Goal: Task Accomplishment & Management: Manage account settings

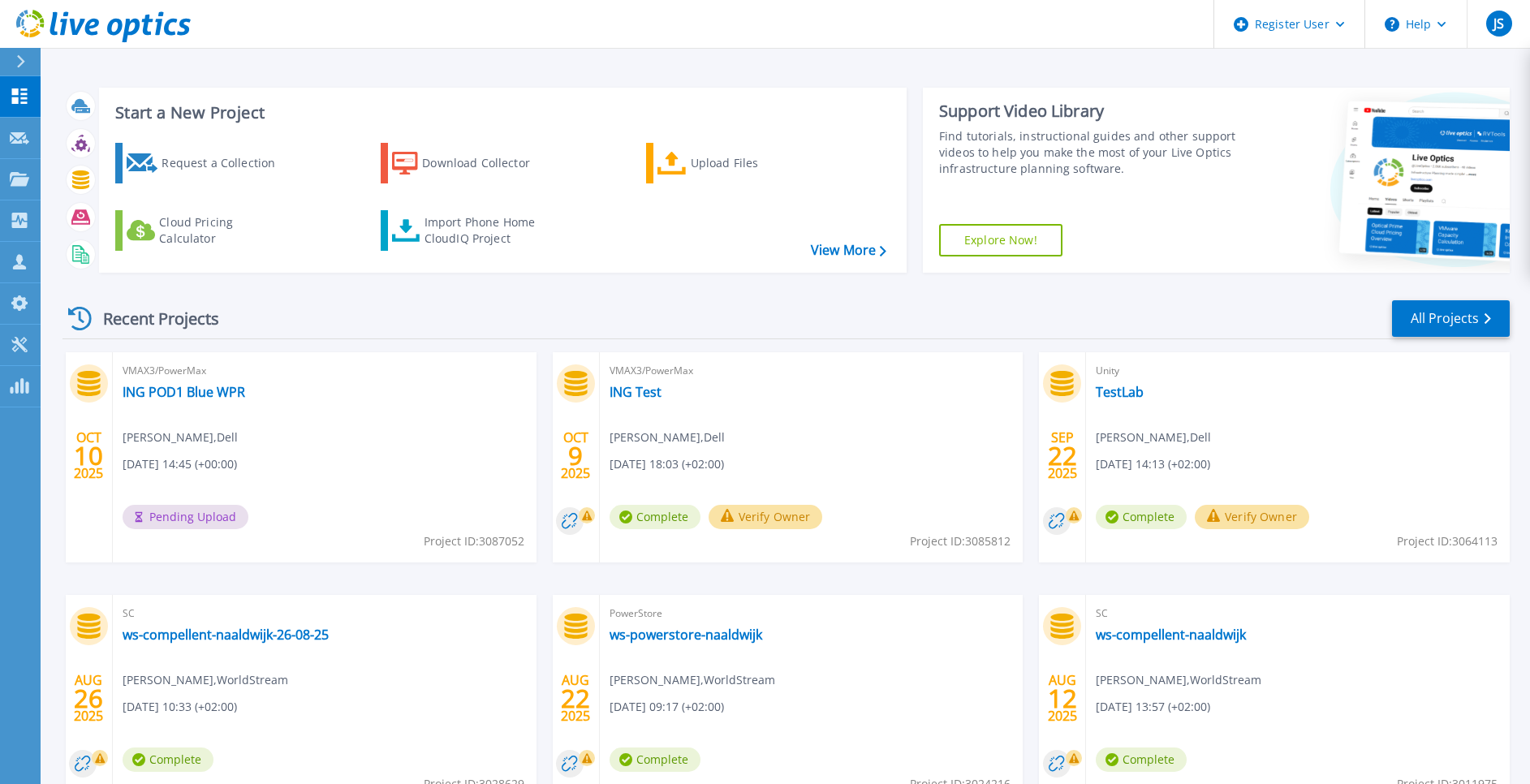
click at [189, 512] on span "Pending Upload" at bounding box center [185, 516] width 125 height 24
click at [104, 309] on div "Recent Projects" at bounding box center [151, 319] width 179 height 40
drag, startPoint x: 173, startPoint y: 386, endPoint x: 150, endPoint y: 392, distance: 23.8
click at [150, 392] on link "ING POD1 Blue WPR" at bounding box center [184, 392] width 123 height 16
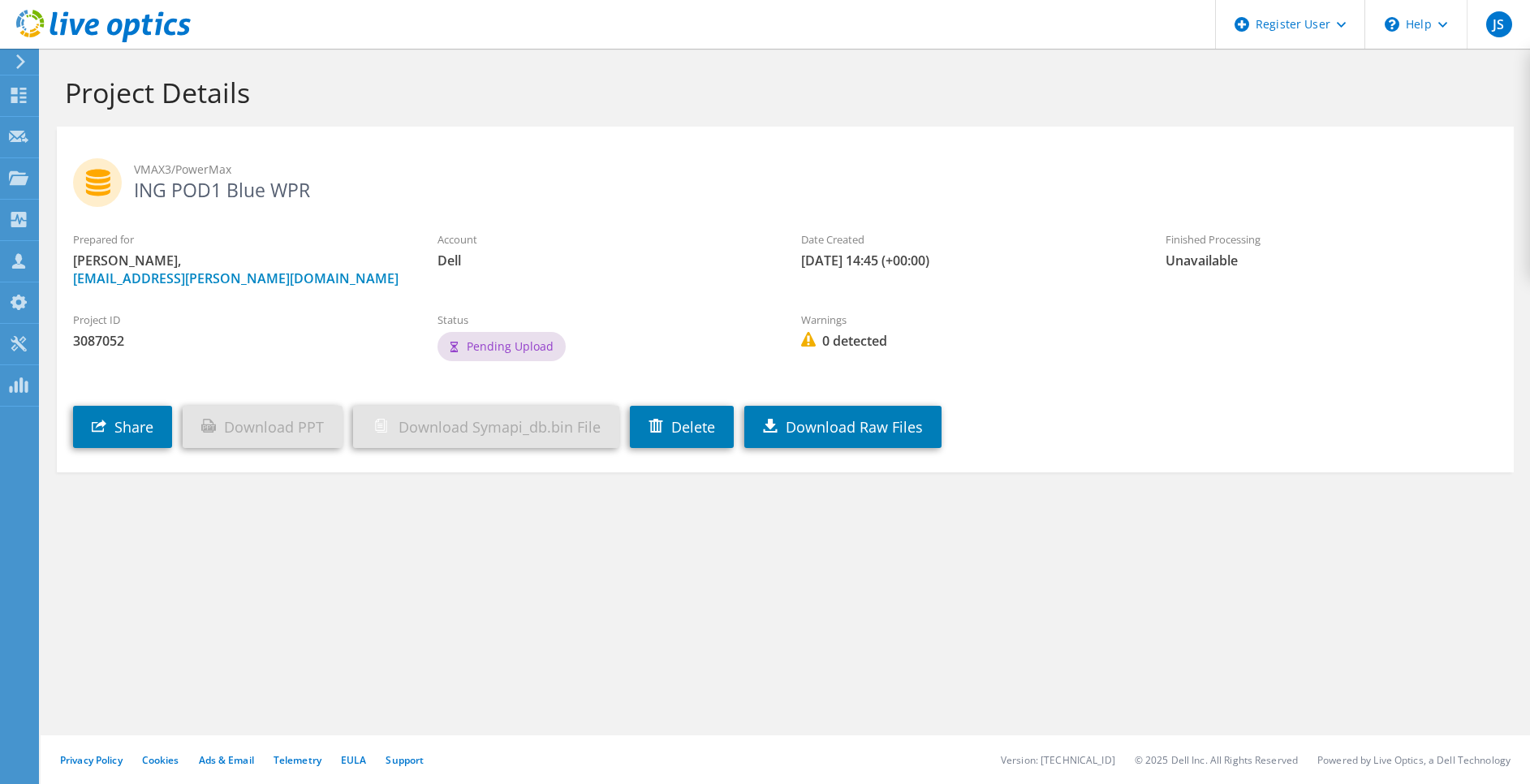
click at [187, 192] on h2 "VMAX3/PowerMax ING POD1 Blue WPR" at bounding box center [785, 178] width 1425 height 40
copy section "ING POD1 Blue WPR"
click at [680, 421] on link "Delete" at bounding box center [682, 427] width 104 height 42
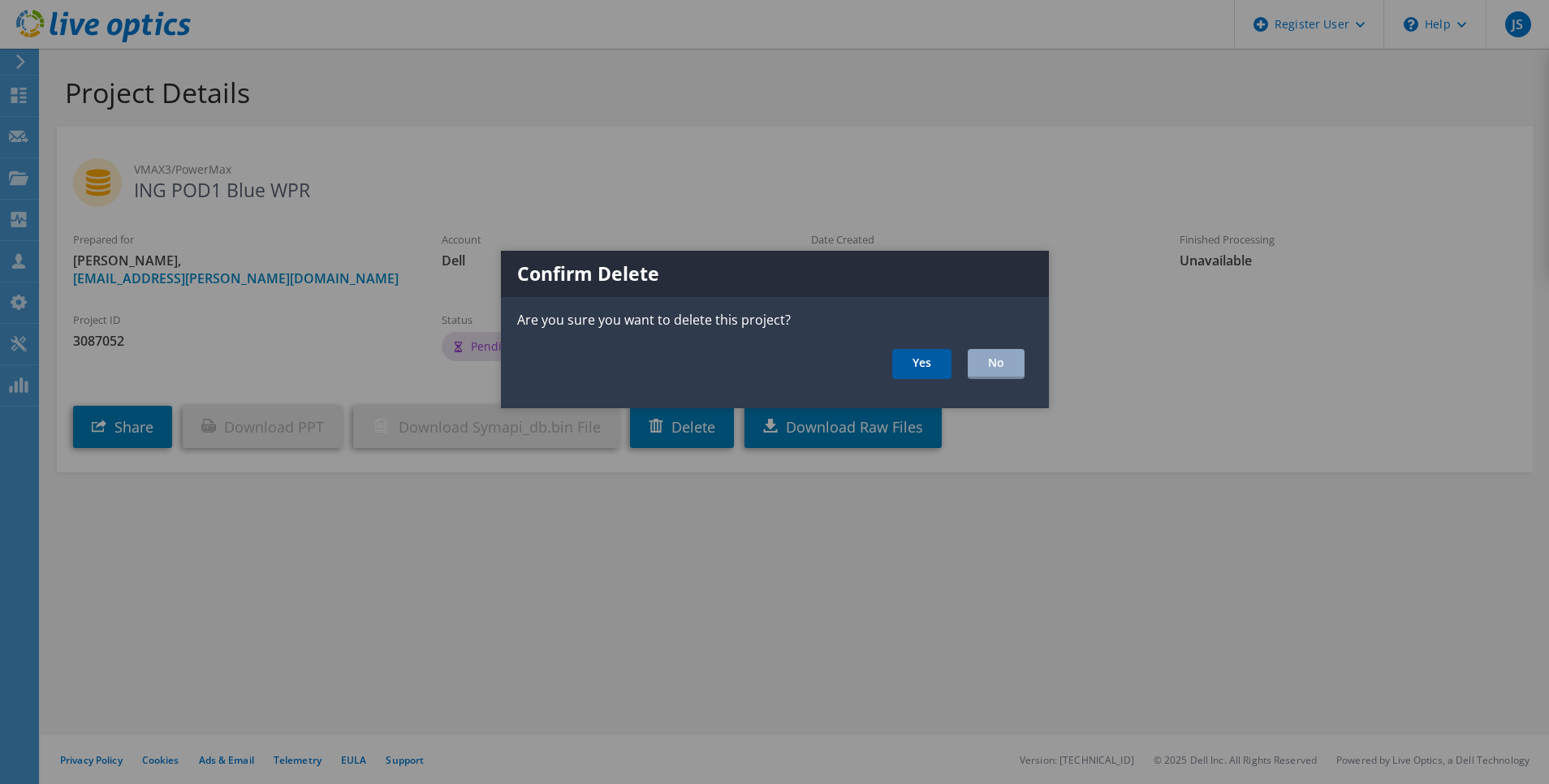
click at [908, 370] on link "Yes" at bounding box center [922, 364] width 59 height 30
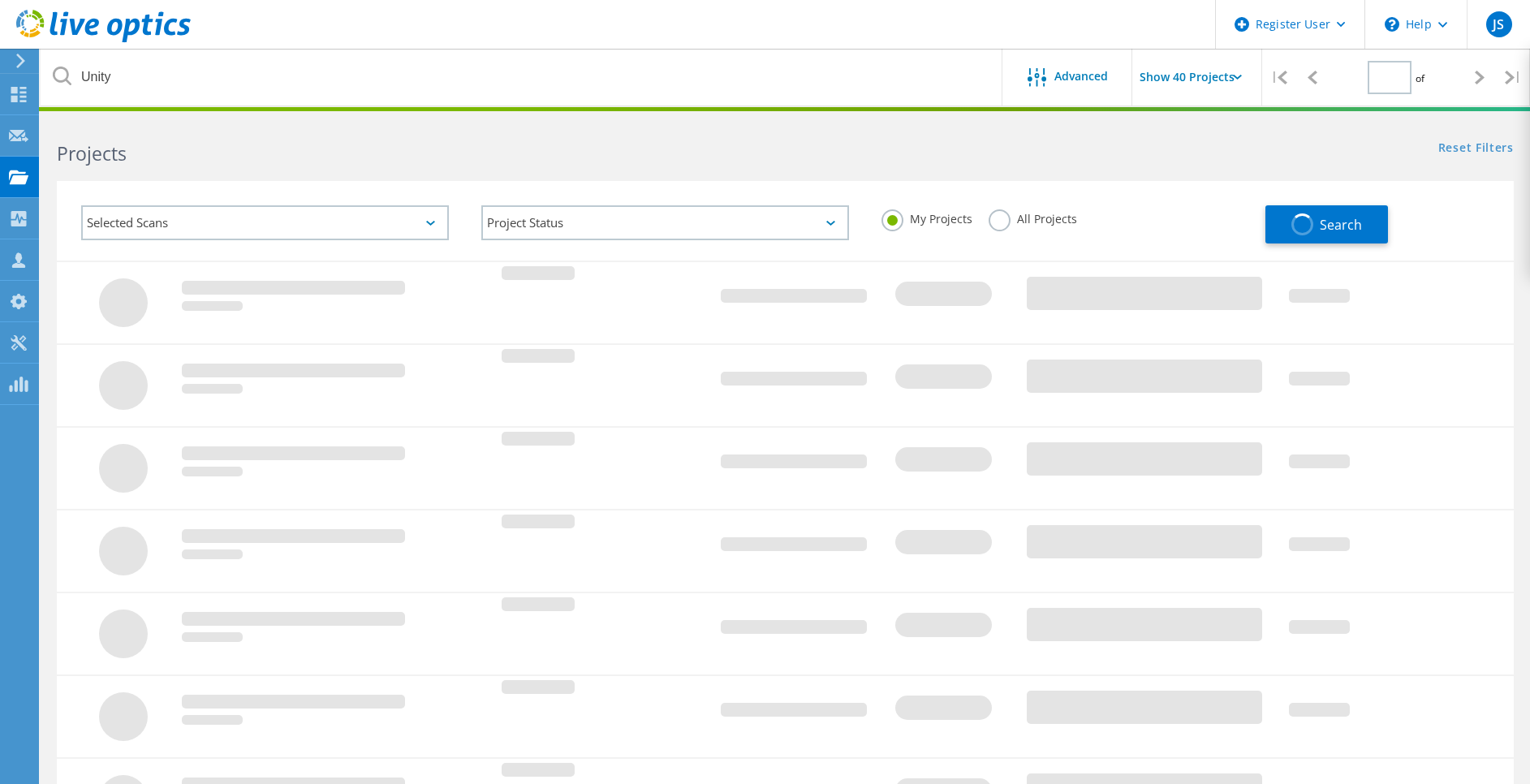
type input "1"
